Goal: Navigation & Orientation: Go to known website

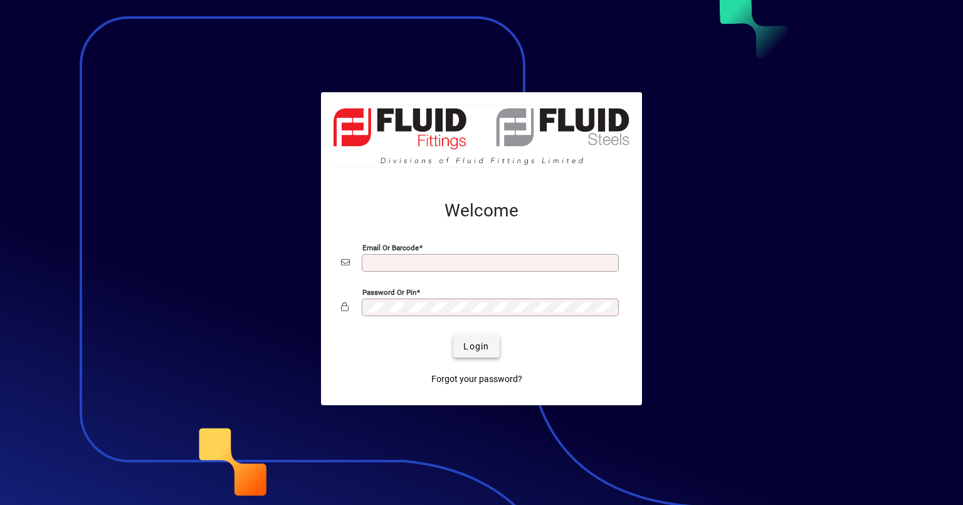
type input "**********"
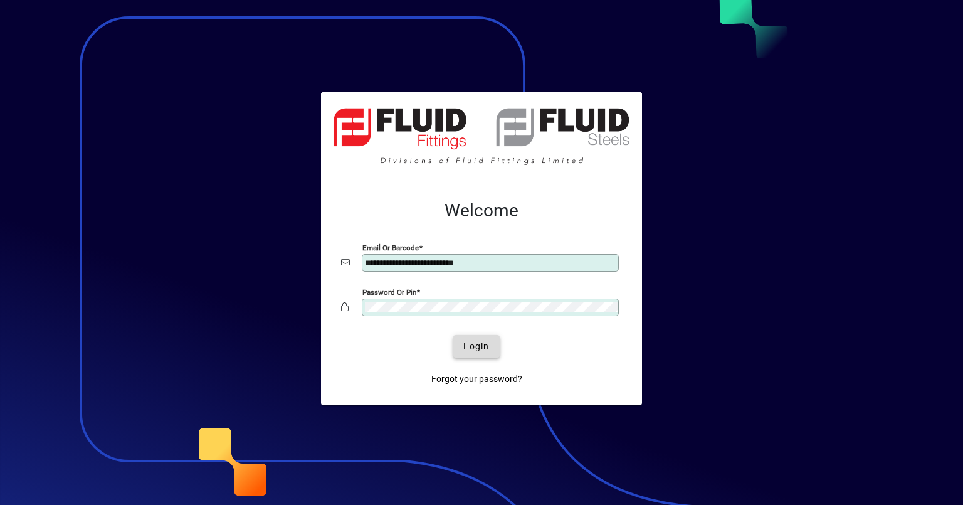
click at [480, 346] on span "Login" at bounding box center [476, 346] width 26 height 13
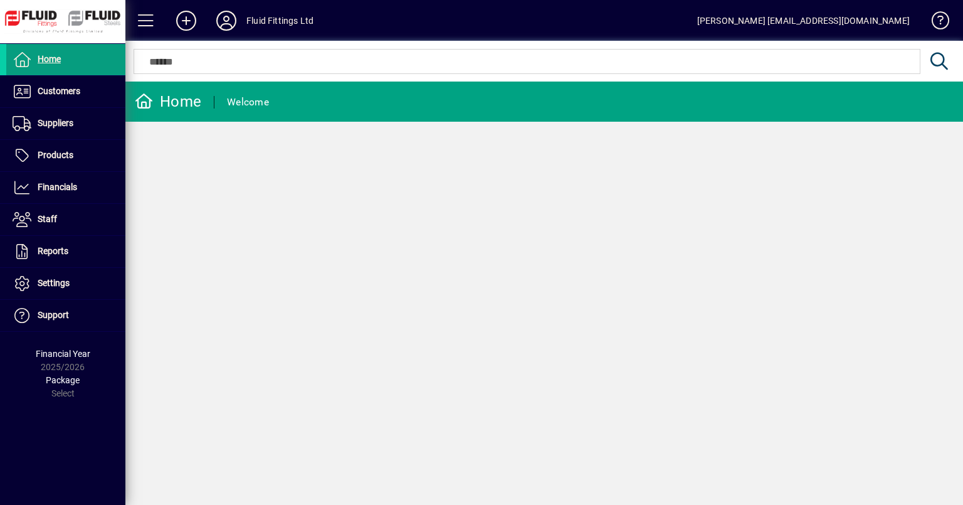
click at [594, 42] on div at bounding box center [544, 48] width 838 height 14
